Goal: Task Accomplishment & Management: Use online tool/utility

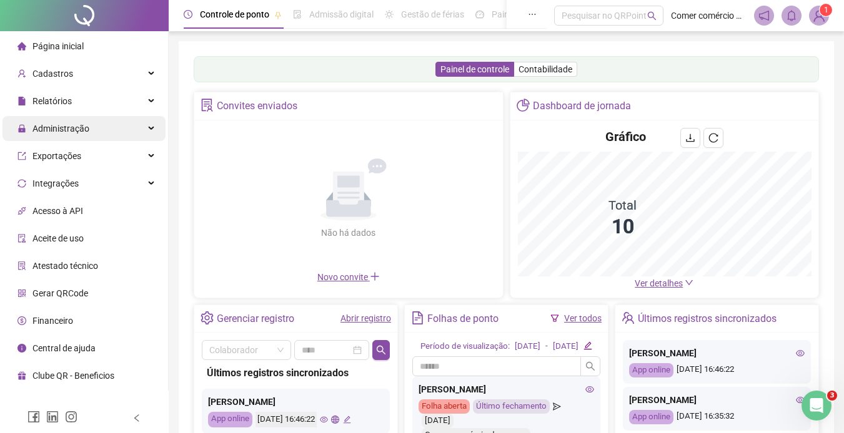
click at [101, 127] on div "Administração" at bounding box center [83, 128] width 163 height 25
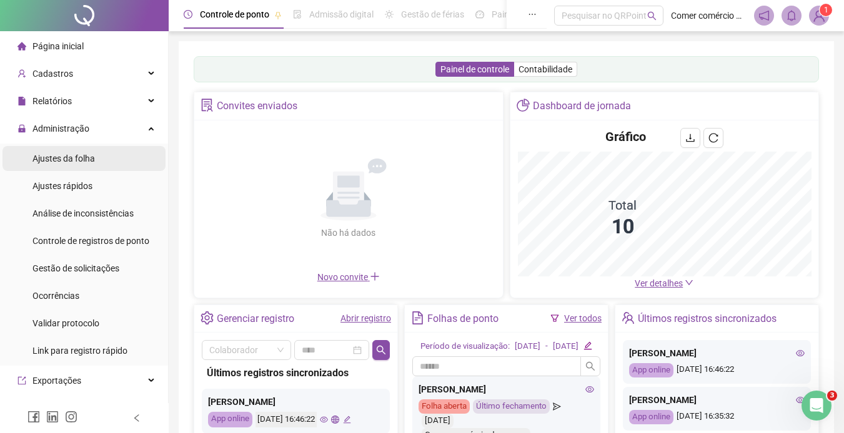
click at [104, 164] on li "Ajustes da folha" at bounding box center [83, 158] width 163 height 25
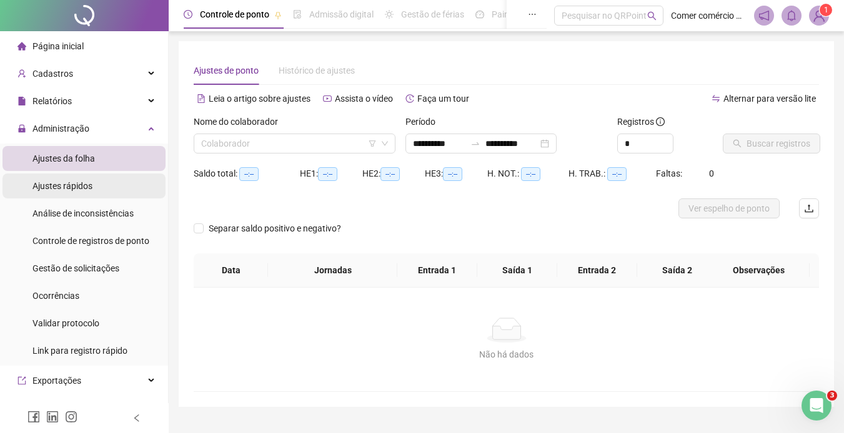
type input "**********"
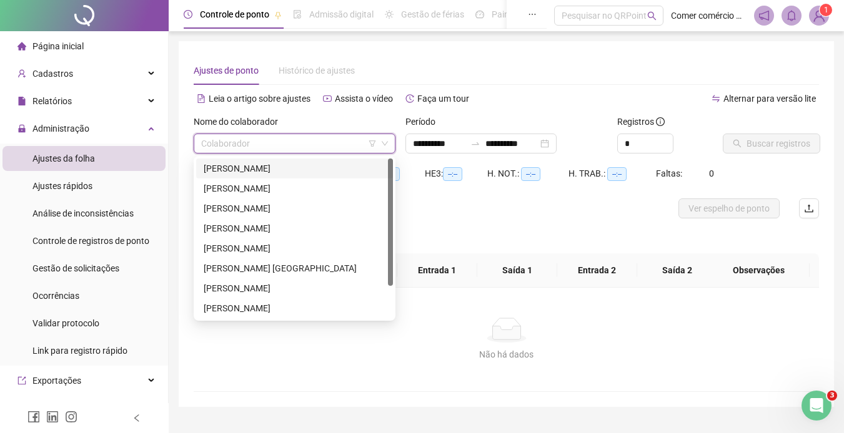
click at [349, 146] on input "search" at bounding box center [289, 143] width 176 height 19
click at [324, 169] on div "[PERSON_NAME]" at bounding box center [295, 169] width 182 height 14
click at [324, 169] on span "--:--" at bounding box center [327, 174] width 19 height 14
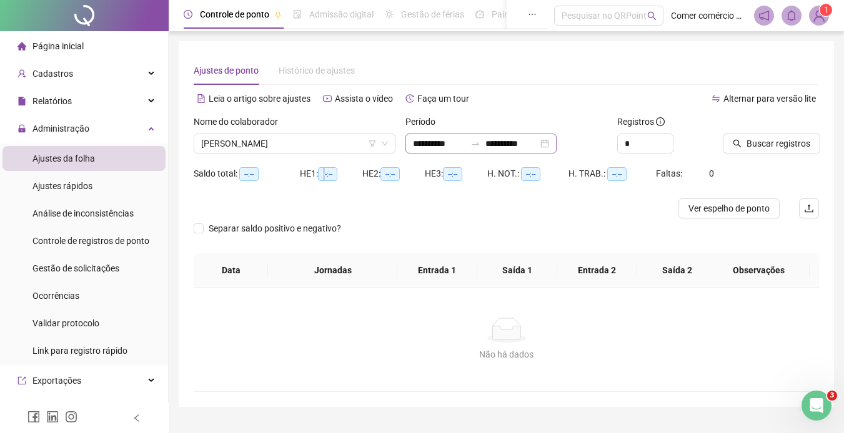
click at [557, 144] on div "**********" at bounding box center [480, 144] width 151 height 20
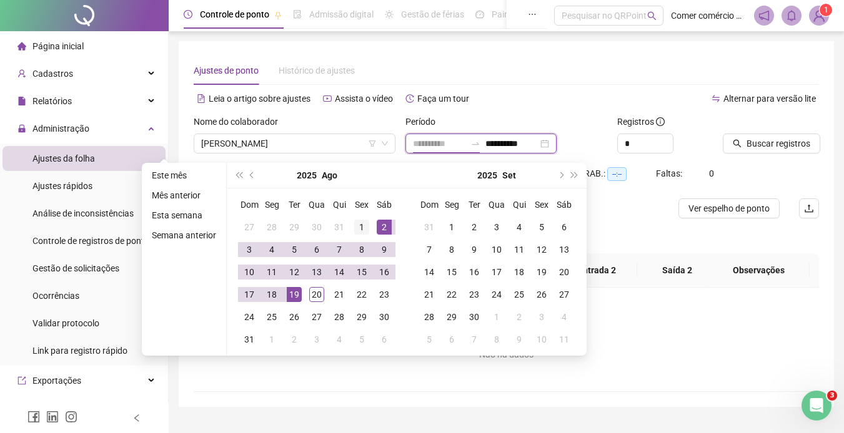
type input "**********"
click at [371, 226] on td "1" at bounding box center [361, 227] width 22 height 22
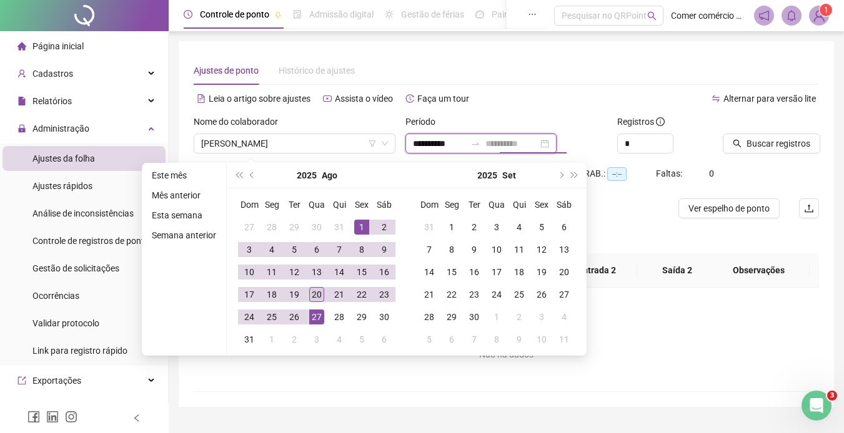
type input "**********"
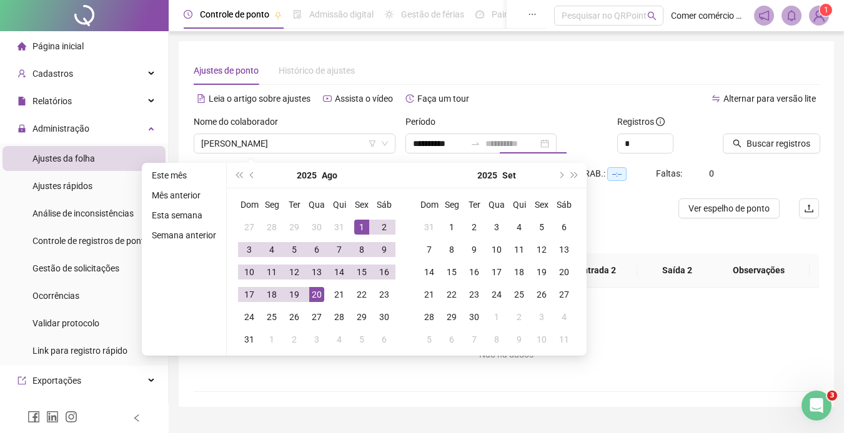
click at [316, 296] on div "20" at bounding box center [316, 294] width 15 height 15
click at [316, 296] on div "Não há dados Não há dados" at bounding box center [506, 340] width 625 height 104
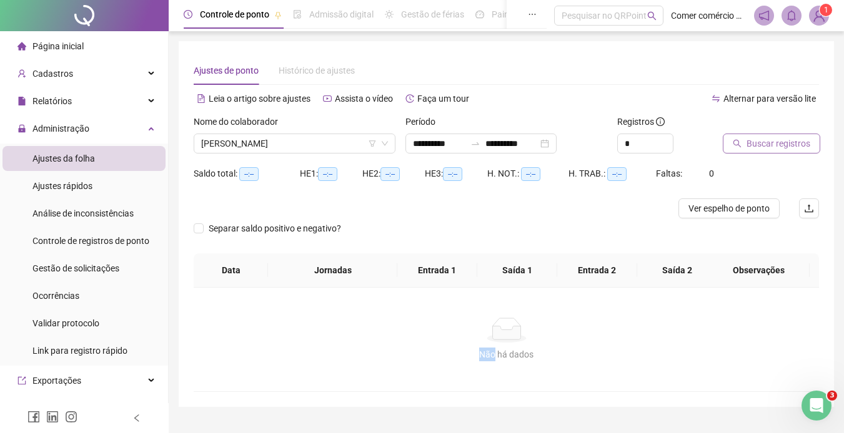
click at [778, 143] on span "Buscar registros" at bounding box center [778, 144] width 64 height 14
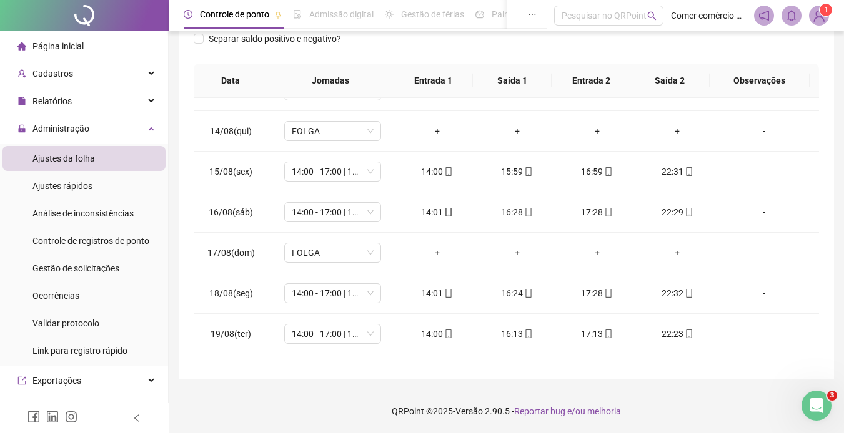
scroll to position [545, 0]
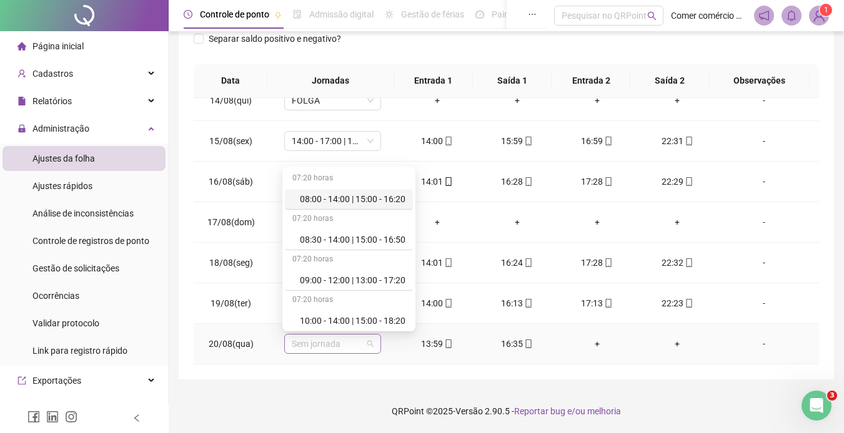
click at [353, 344] on span "Sem jornada" at bounding box center [333, 344] width 82 height 19
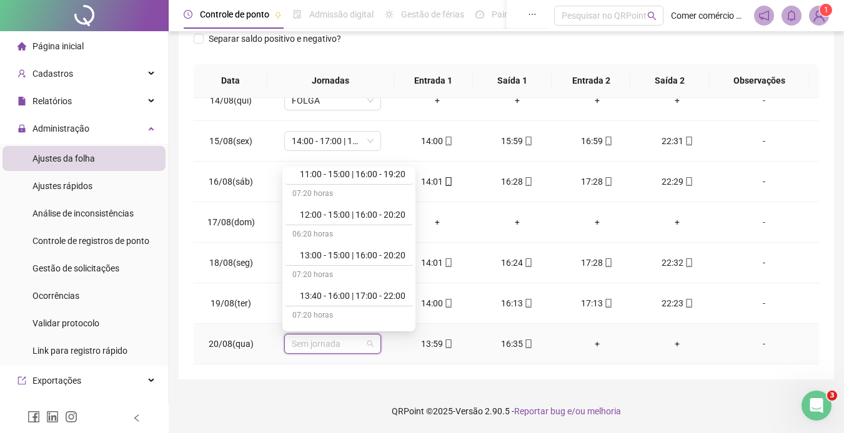
scroll to position [200, 0]
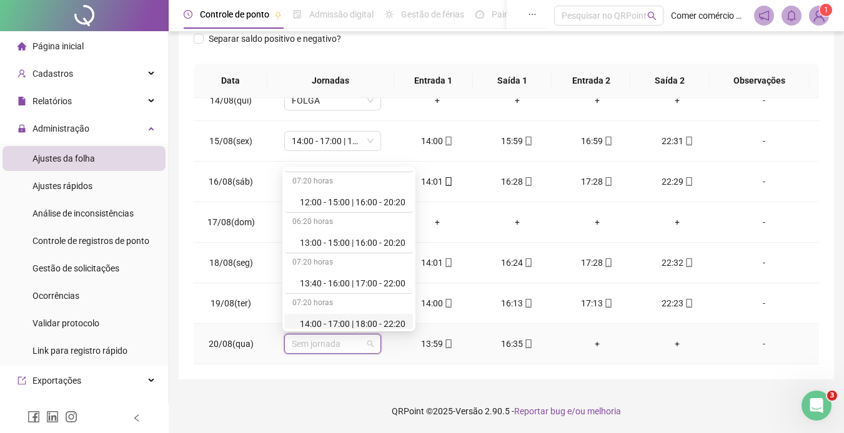
click at [397, 325] on div "14:00 - 17:00 | 18:00 - 22:20" at bounding box center [353, 324] width 106 height 14
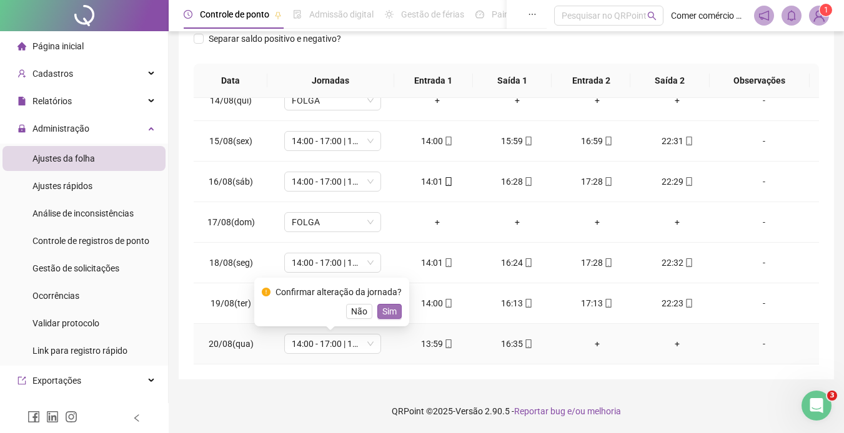
click at [385, 315] on span "Sim" at bounding box center [389, 312] width 14 height 14
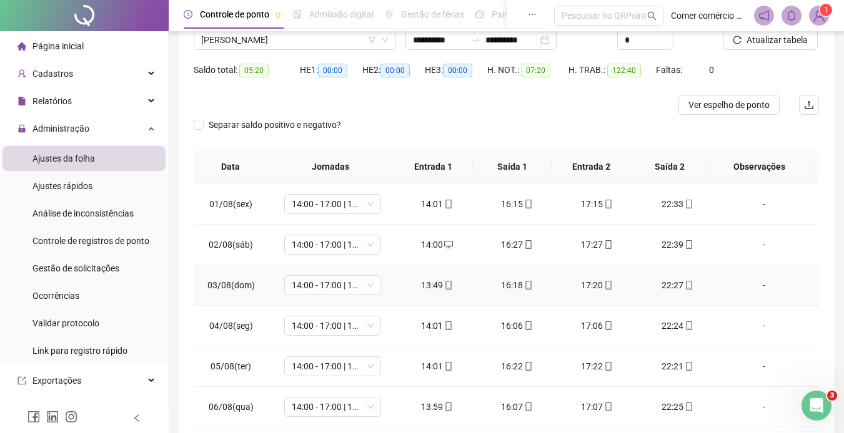
scroll to position [0, 0]
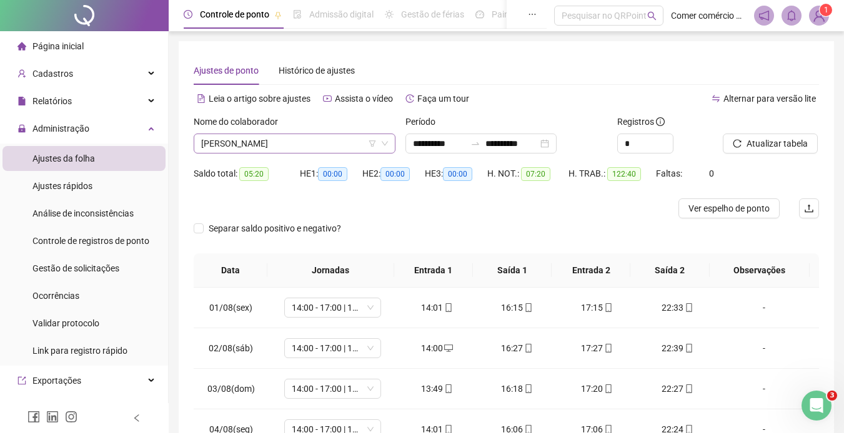
click at [335, 145] on span "[PERSON_NAME]" at bounding box center [294, 143] width 187 height 19
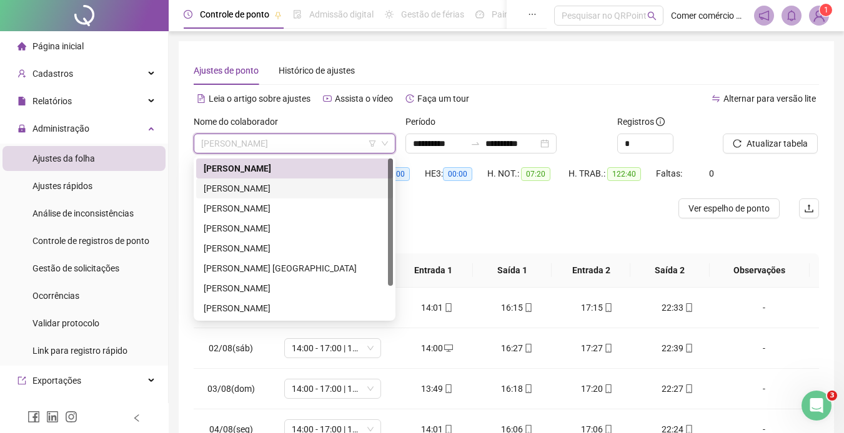
click at [324, 187] on div "[PERSON_NAME]" at bounding box center [295, 189] width 182 height 14
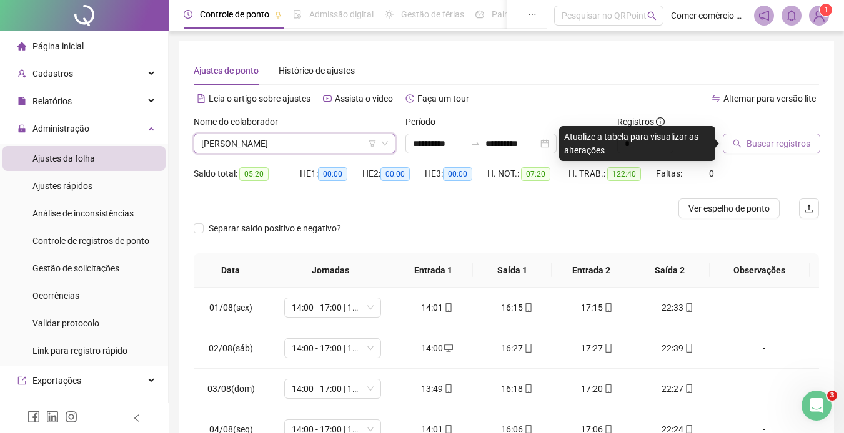
click at [765, 147] on span "Buscar registros" at bounding box center [778, 144] width 64 height 14
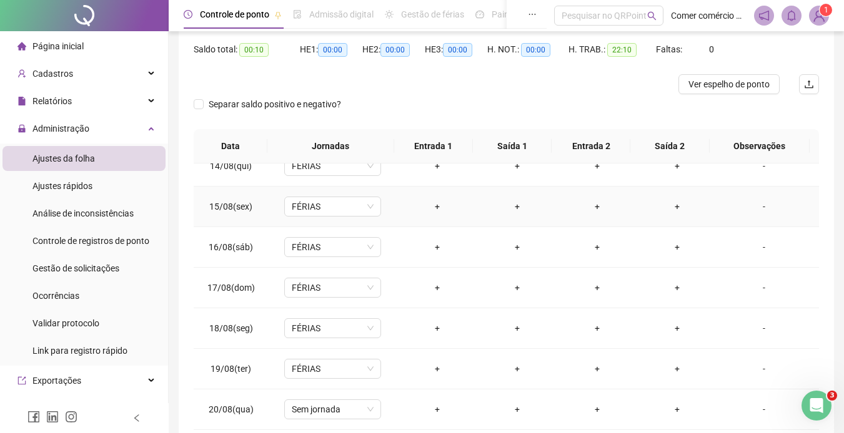
scroll to position [190, 0]
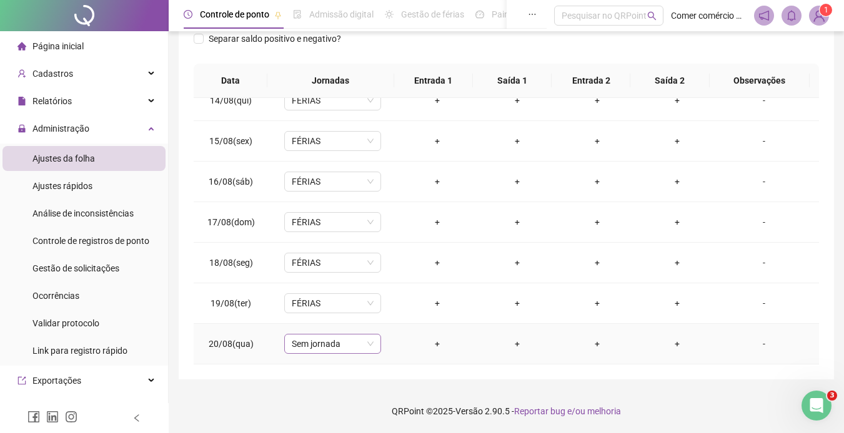
click at [359, 344] on span "Sem jornada" at bounding box center [333, 344] width 82 height 19
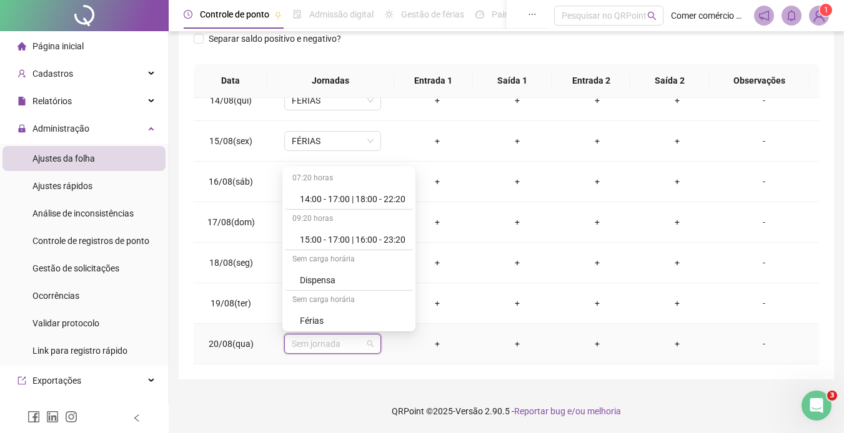
scroll to position [350, 0]
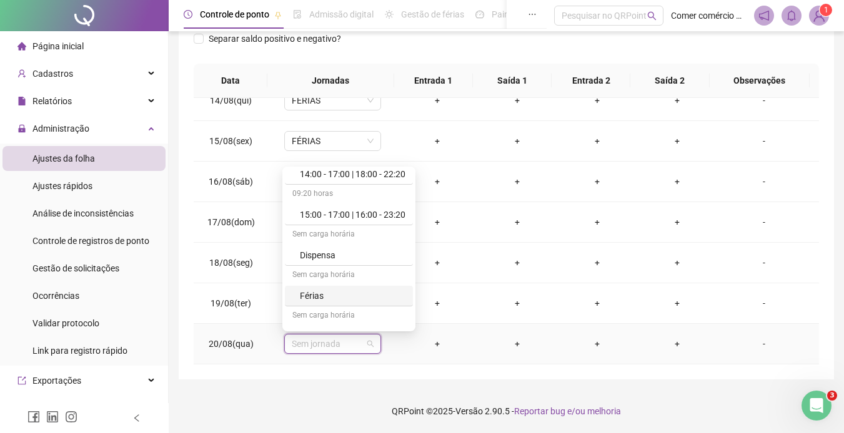
click at [350, 297] on div "Férias" at bounding box center [353, 296] width 106 height 14
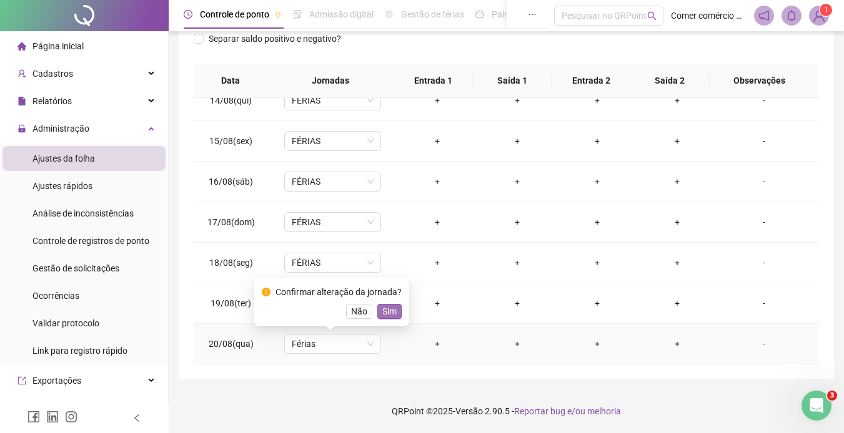
click at [382, 316] on span "Sim" at bounding box center [389, 312] width 14 height 14
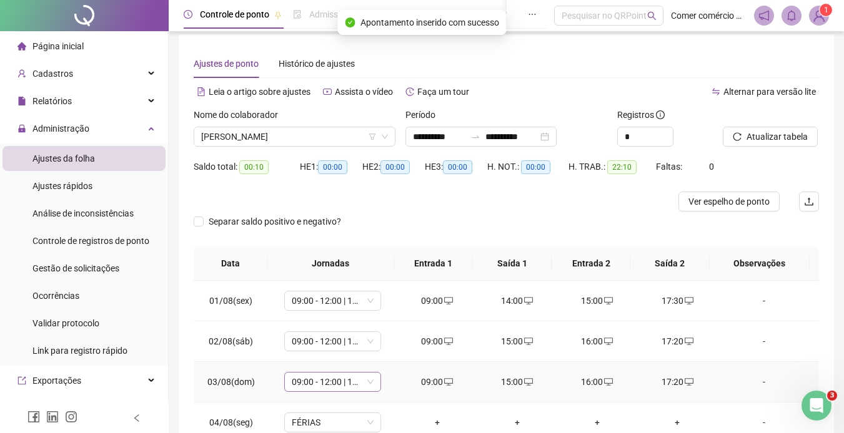
scroll to position [0, 0]
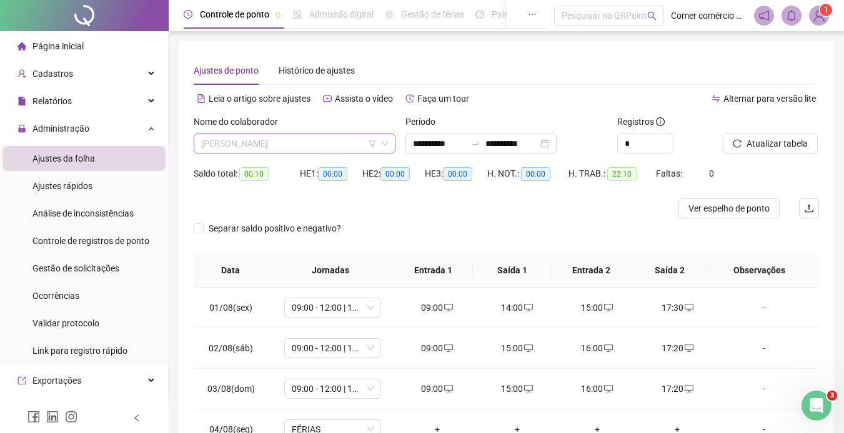
click at [355, 141] on span "[PERSON_NAME]" at bounding box center [294, 143] width 187 height 19
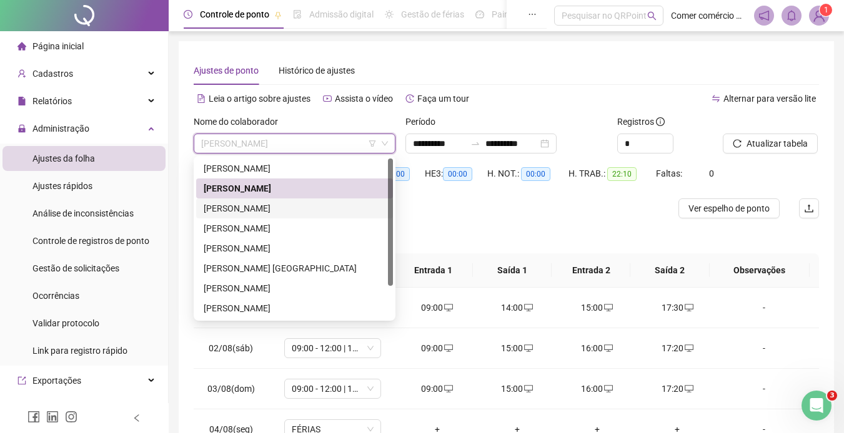
click at [295, 210] on div "[PERSON_NAME]" at bounding box center [295, 209] width 182 height 14
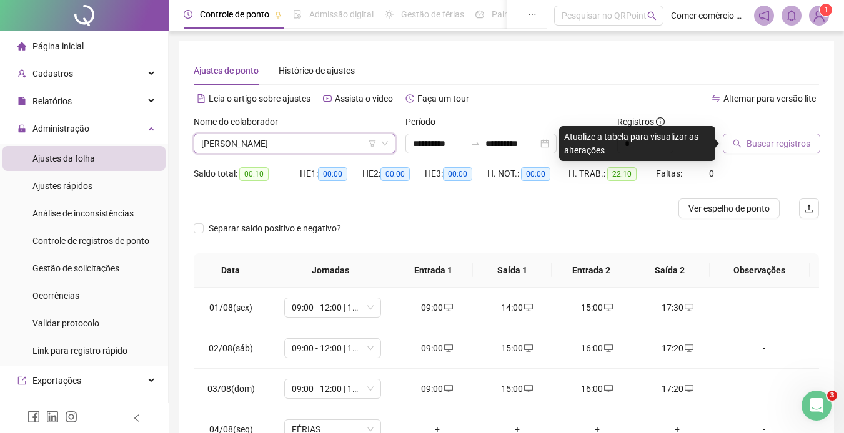
click at [771, 149] on span "Buscar registros" at bounding box center [778, 144] width 64 height 14
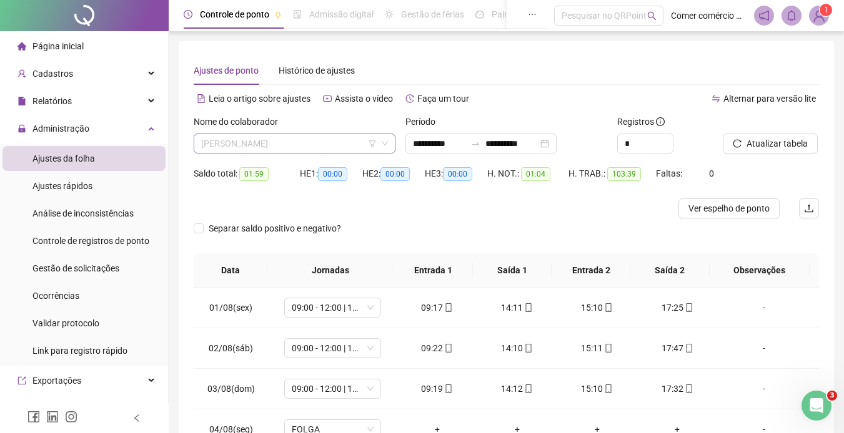
click at [326, 146] on span "[PERSON_NAME]" at bounding box center [294, 143] width 187 height 19
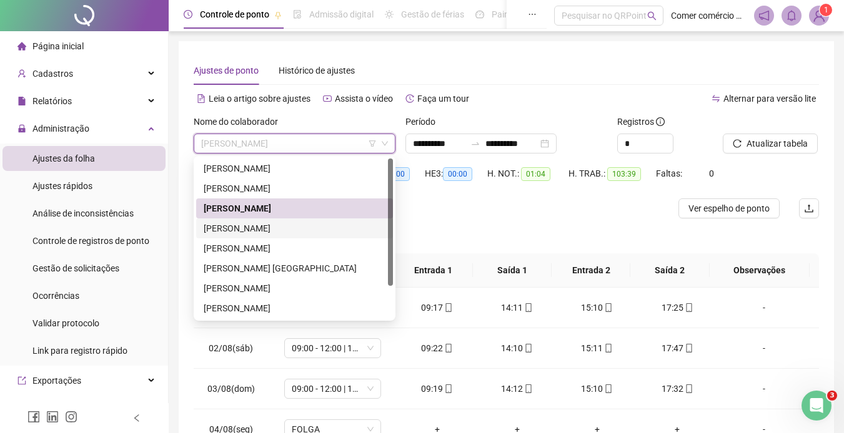
click at [314, 227] on div "[PERSON_NAME]" at bounding box center [295, 229] width 182 height 14
click at [314, 227] on span "Separar saldo positivo e negativo?" at bounding box center [275, 229] width 142 height 14
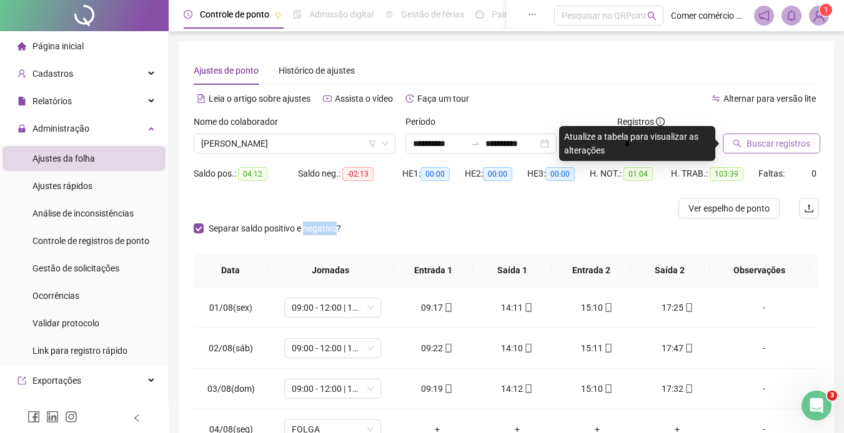
click at [765, 145] on span "Buscar registros" at bounding box center [778, 144] width 64 height 14
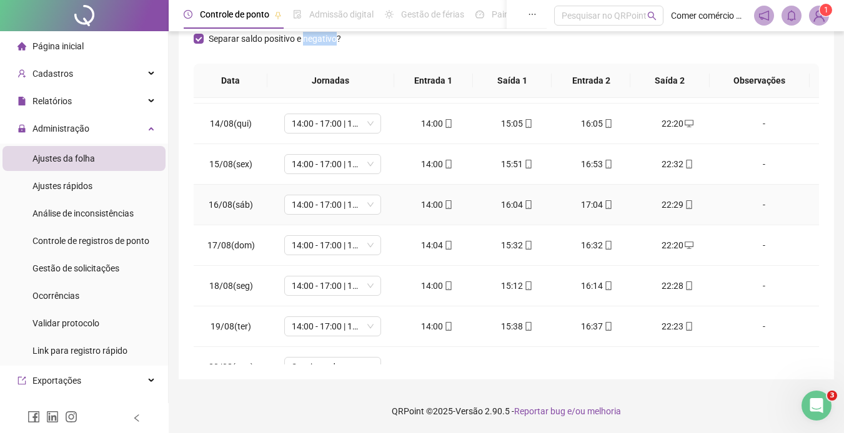
scroll to position [545, 0]
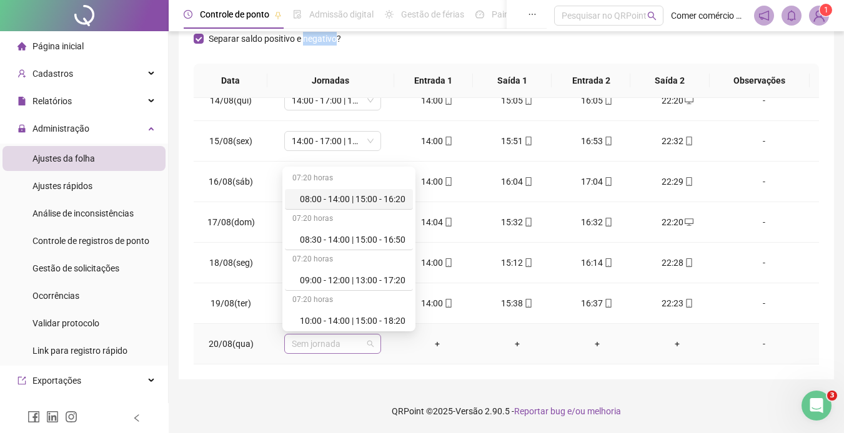
click at [352, 342] on span "Sem jornada" at bounding box center [333, 344] width 82 height 19
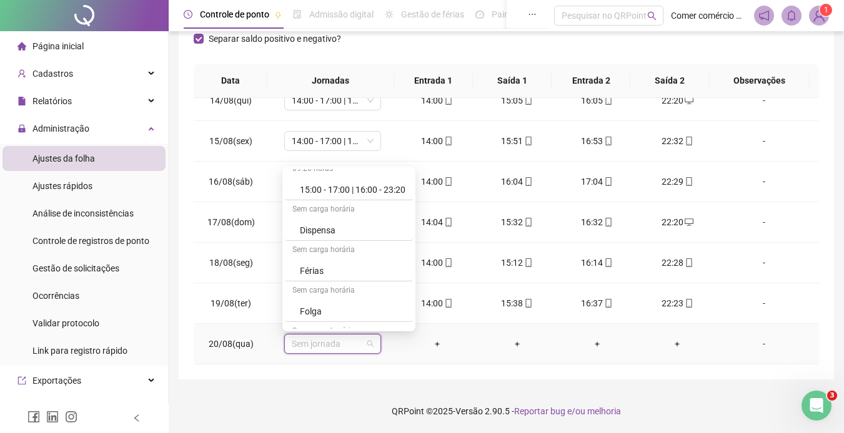
scroll to position [400, 0]
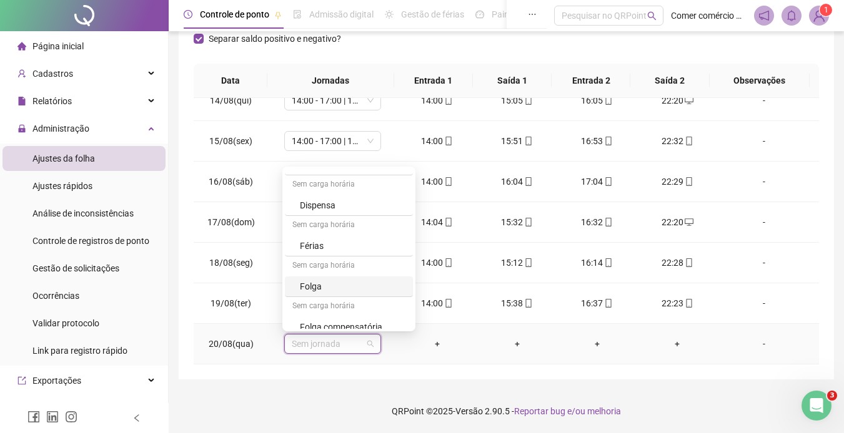
click at [350, 286] on div "Folga" at bounding box center [353, 287] width 106 height 14
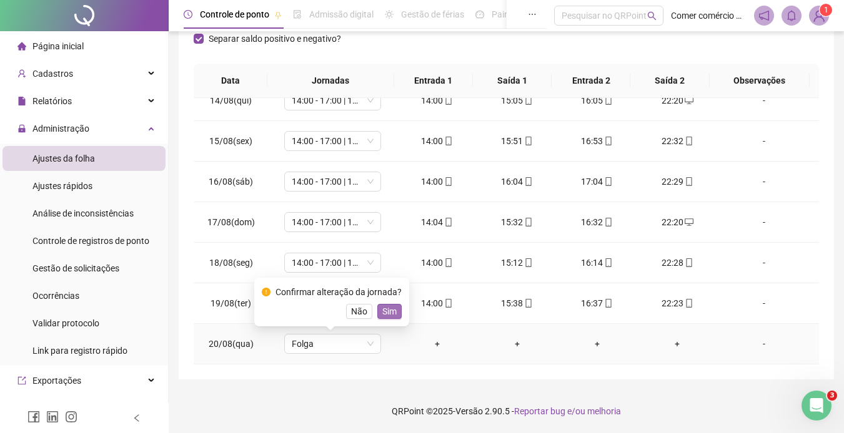
click at [387, 313] on span "Sim" at bounding box center [389, 312] width 14 height 14
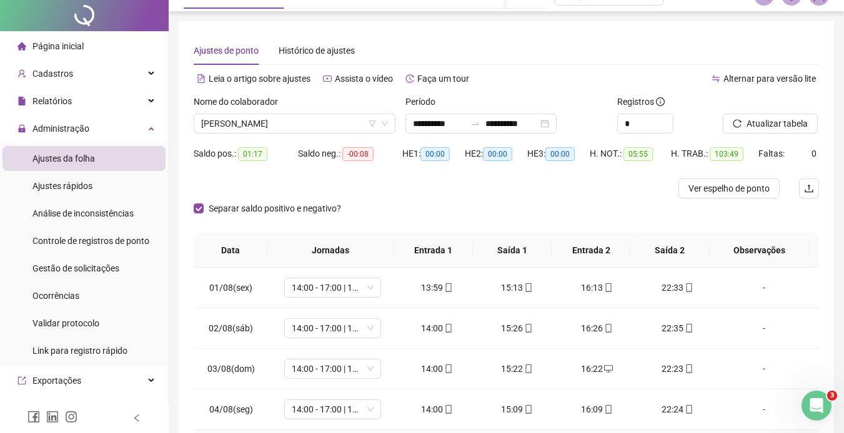
scroll to position [0, 0]
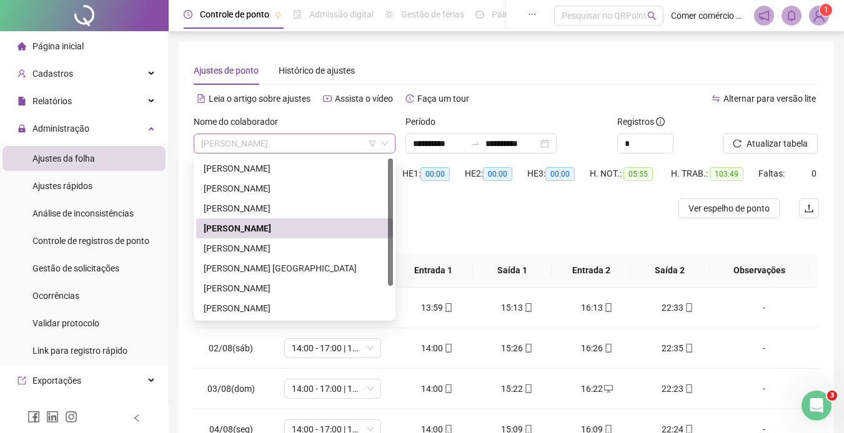
click at [350, 142] on span "[PERSON_NAME]" at bounding box center [294, 143] width 187 height 19
click at [307, 248] on div "[PERSON_NAME]" at bounding box center [295, 249] width 182 height 14
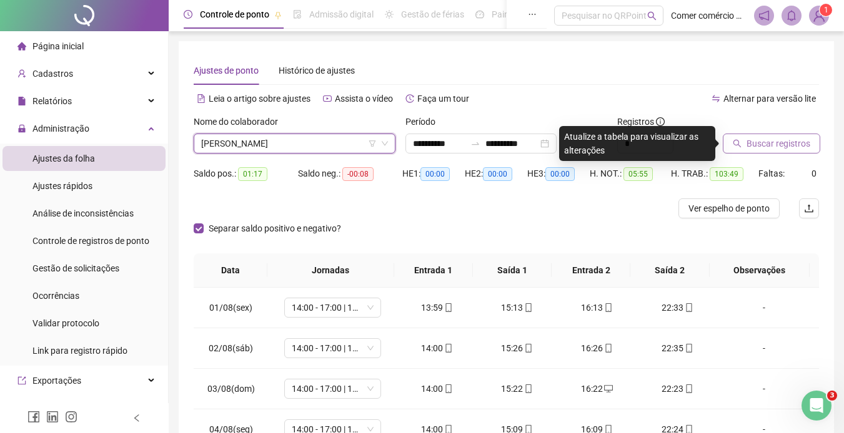
click at [752, 142] on span "Buscar registros" at bounding box center [778, 144] width 64 height 14
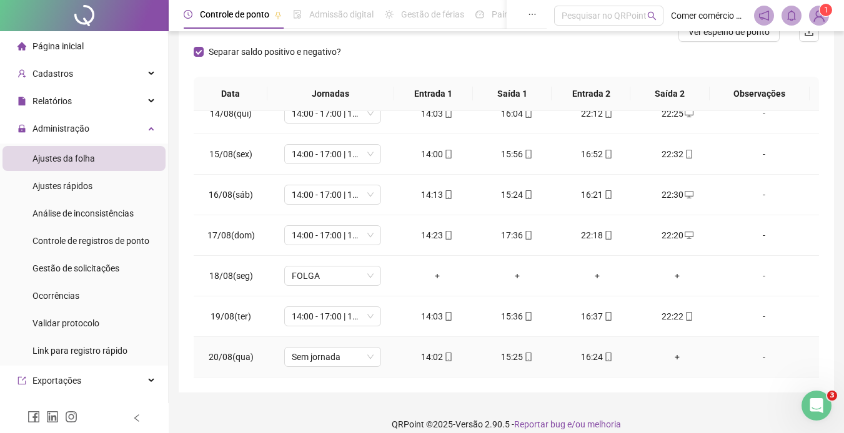
scroll to position [190, 0]
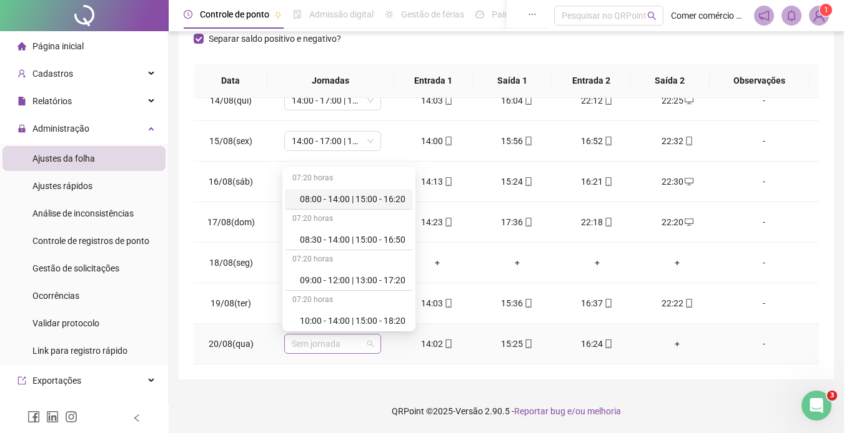
click at [358, 344] on span "Sem jornada" at bounding box center [333, 344] width 82 height 19
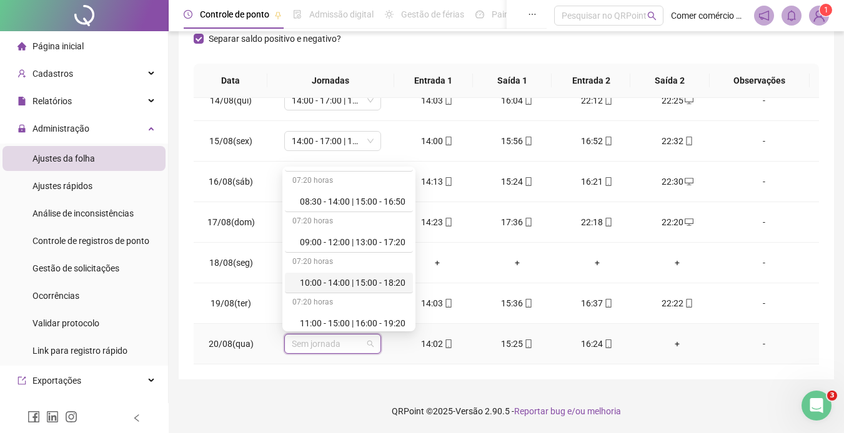
click at [413, 323] on div "07:20 horas 08:00 - 14:00 | 15:00 - 16:20 07:20 horas 08:30 - 14:00 | 15:00 - 1…" at bounding box center [349, 249] width 128 height 160
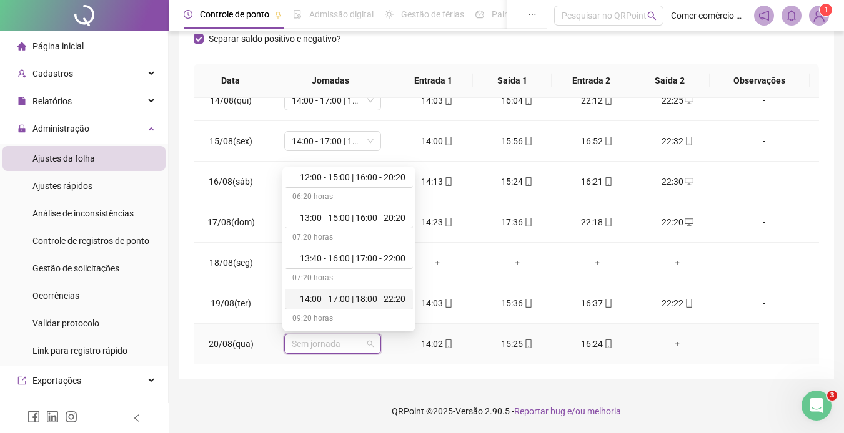
click at [387, 303] on div "14:00 - 17:00 | 18:00 - 22:20" at bounding box center [353, 299] width 106 height 14
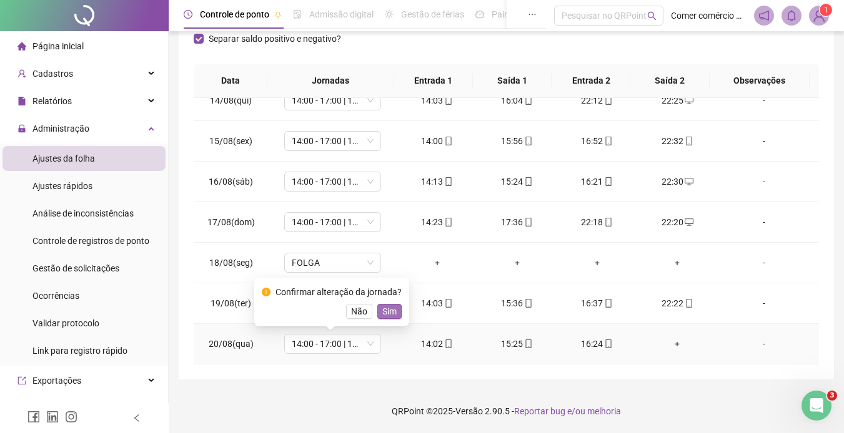
click at [391, 312] on span "Sim" at bounding box center [389, 312] width 14 height 14
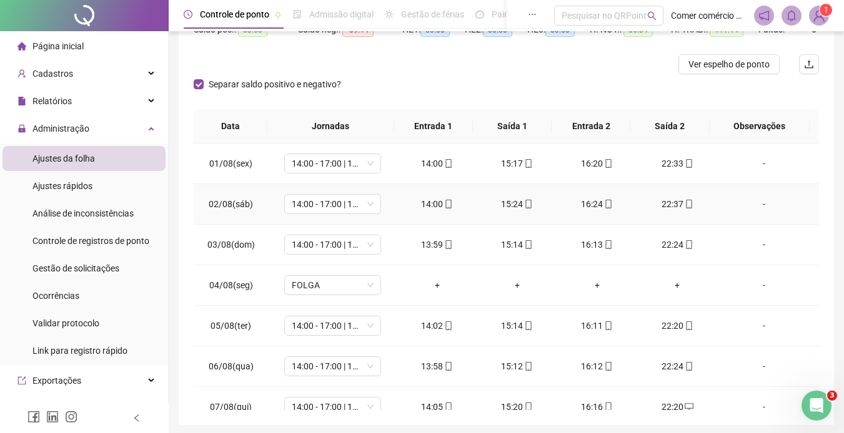
scroll to position [0, 0]
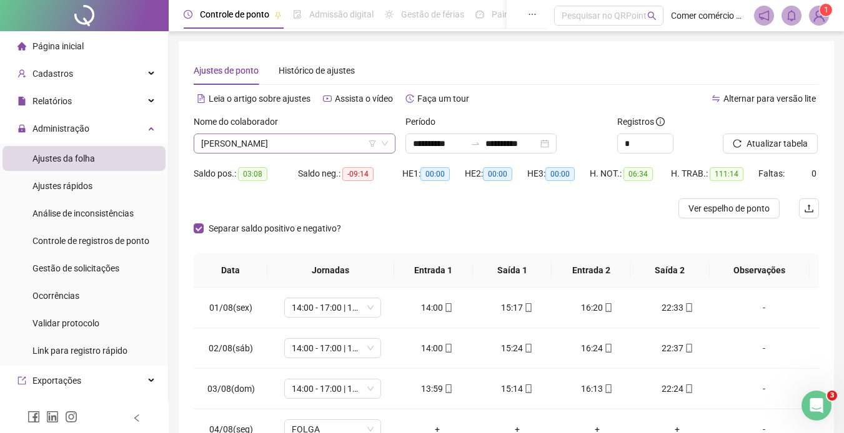
click at [345, 143] on span "[PERSON_NAME]" at bounding box center [294, 143] width 187 height 19
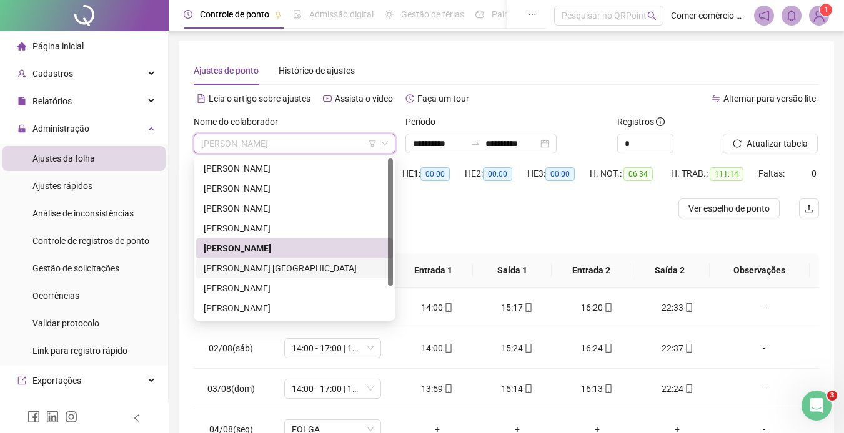
click at [242, 270] on div "[PERSON_NAME] [GEOGRAPHIC_DATA]" at bounding box center [295, 269] width 182 height 14
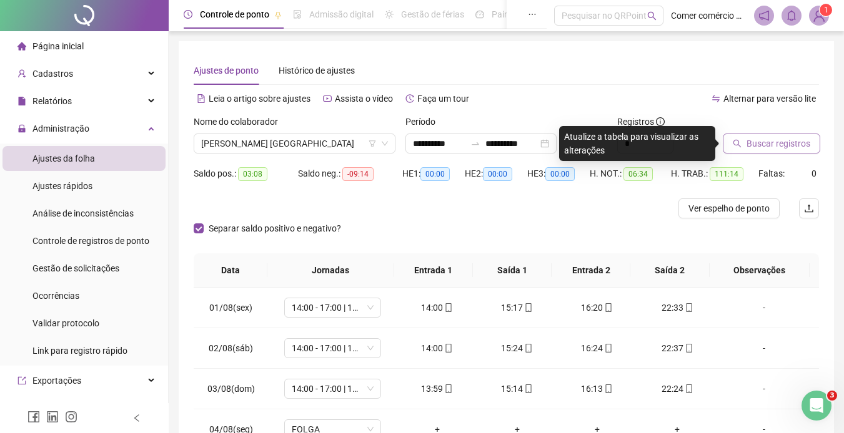
click at [766, 148] on span "Buscar registros" at bounding box center [778, 144] width 64 height 14
